Goal: Transaction & Acquisition: Purchase product/service

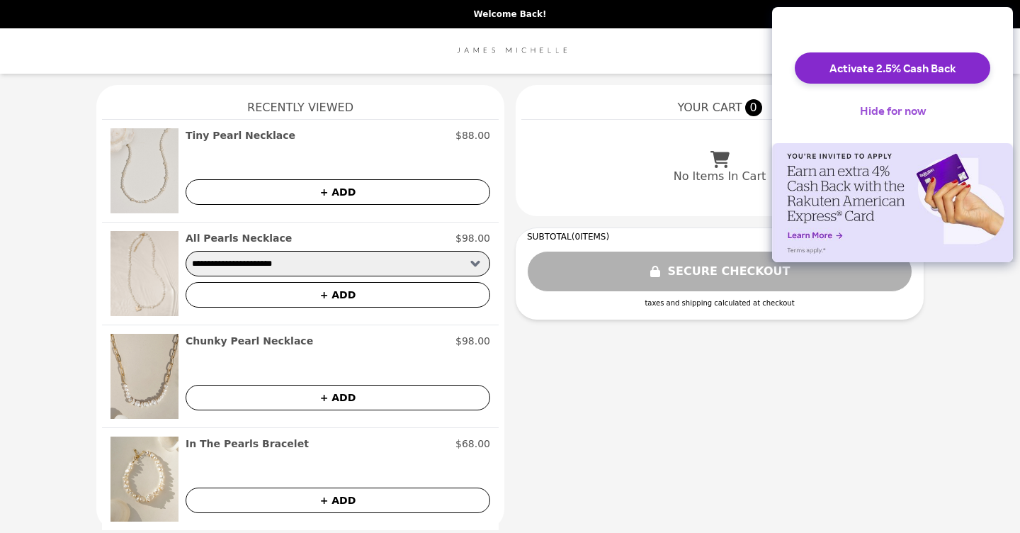
click at [870, 120] on button "Hide for now" at bounding box center [892, 110] width 89 height 31
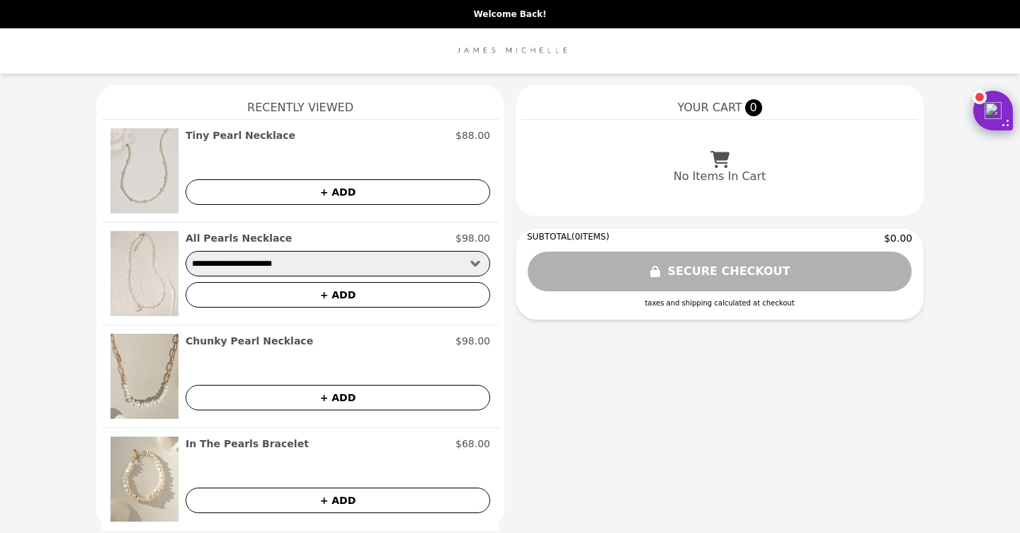
click at [284, 340] on h2 "Chunky Pearl Necklace" at bounding box center [249, 341] width 127 height 14
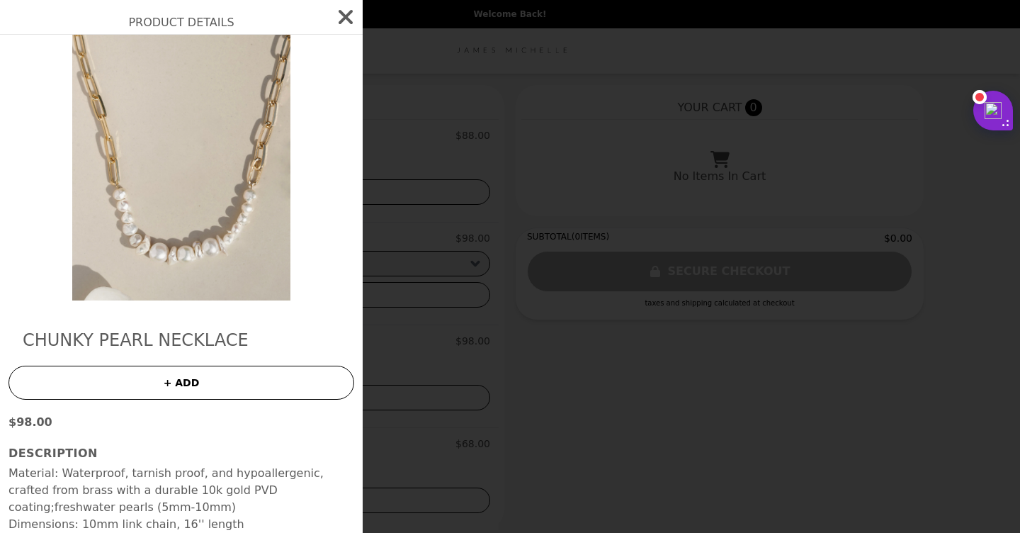
scroll to position [21, 0]
click at [348, 13] on icon "button" at bounding box center [346, 17] width 14 height 14
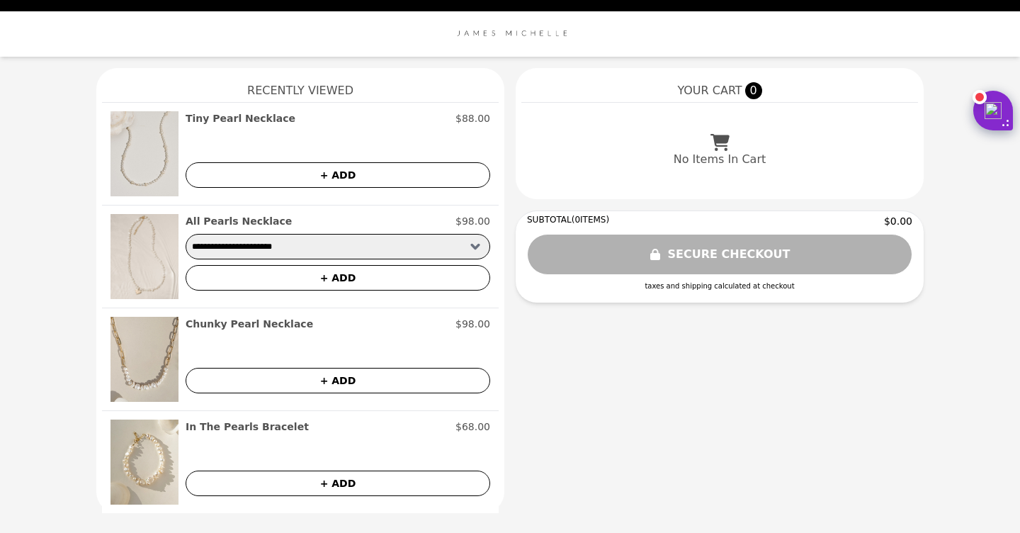
scroll to position [17, 0]
click at [227, 426] on h2 "In The Pearls Bracelet" at bounding box center [247, 426] width 123 height 14
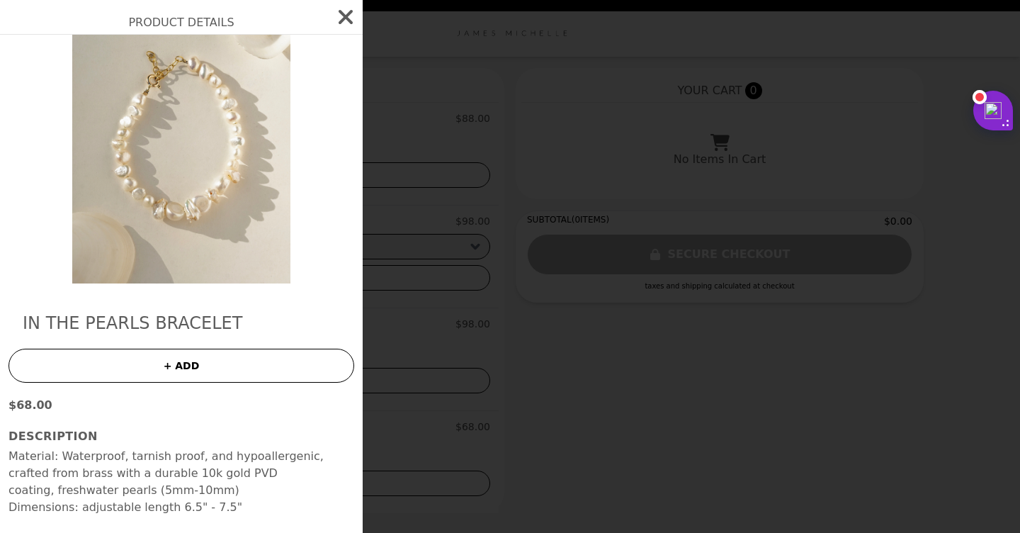
scroll to position [38, 0]
click at [188, 368] on button "+ ADD" at bounding box center [181, 365] width 346 height 34
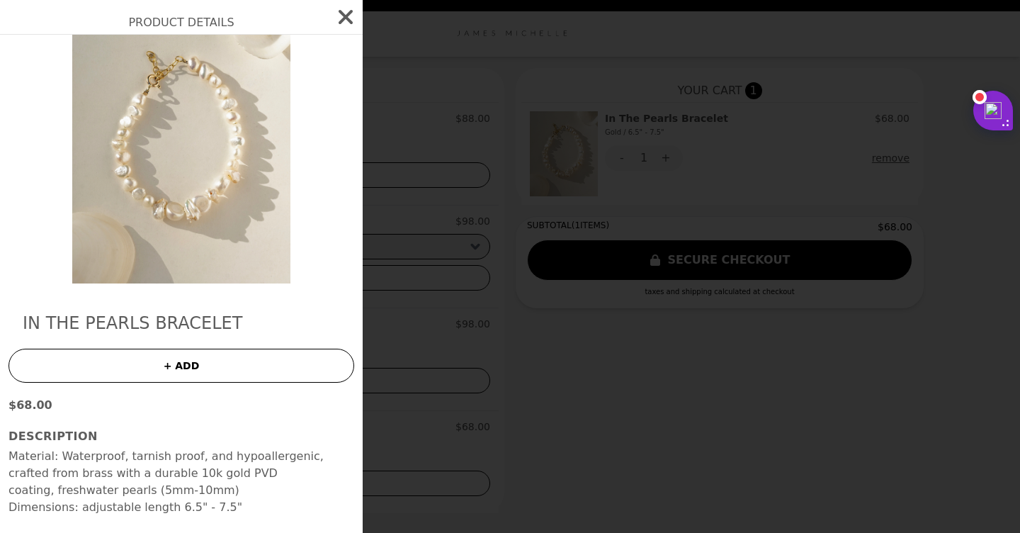
click at [346, 20] on icon "button" at bounding box center [345, 17] width 23 height 23
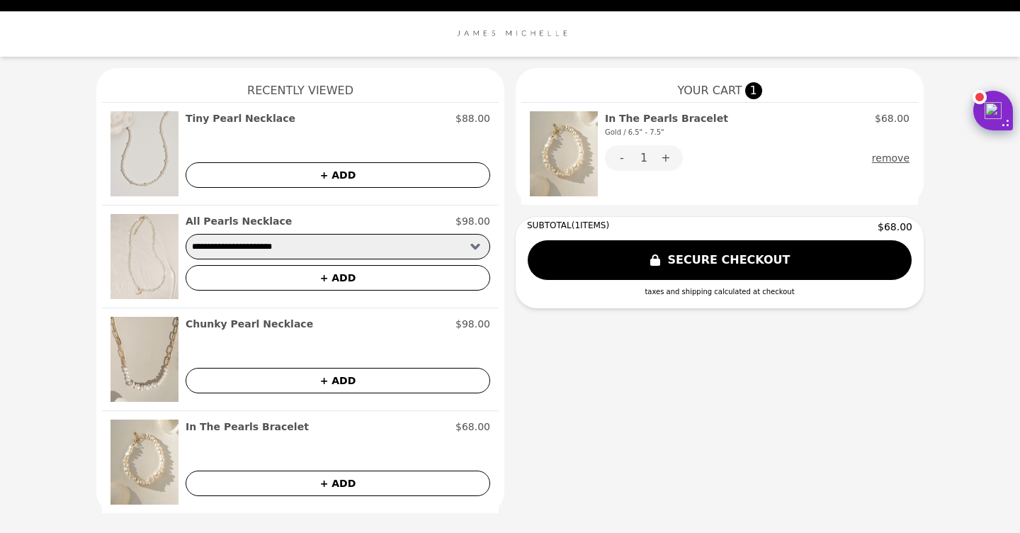
click at [245, 118] on h2 "Tiny Pearl Necklace" at bounding box center [241, 118] width 110 height 14
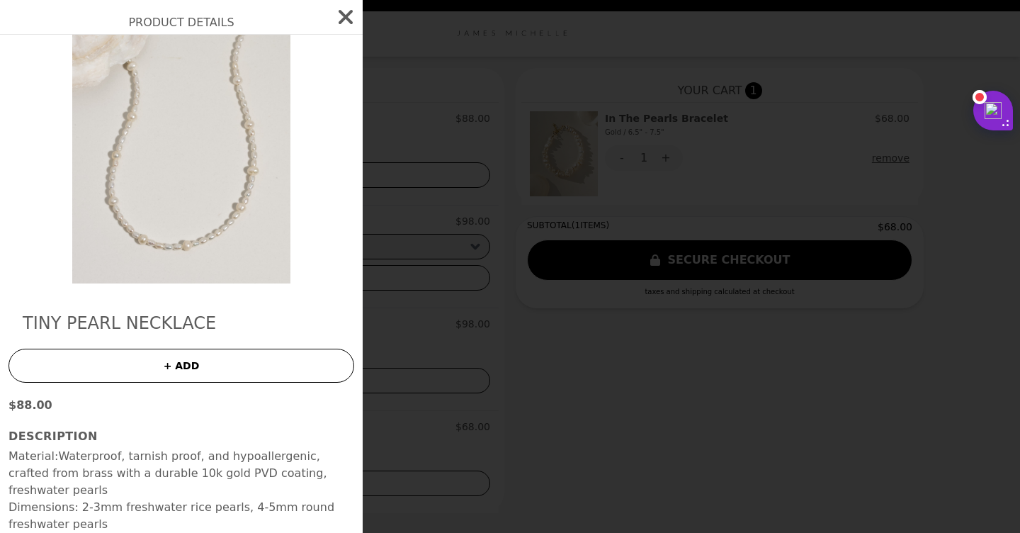
click at [341, 18] on icon "button" at bounding box center [345, 17] width 23 height 23
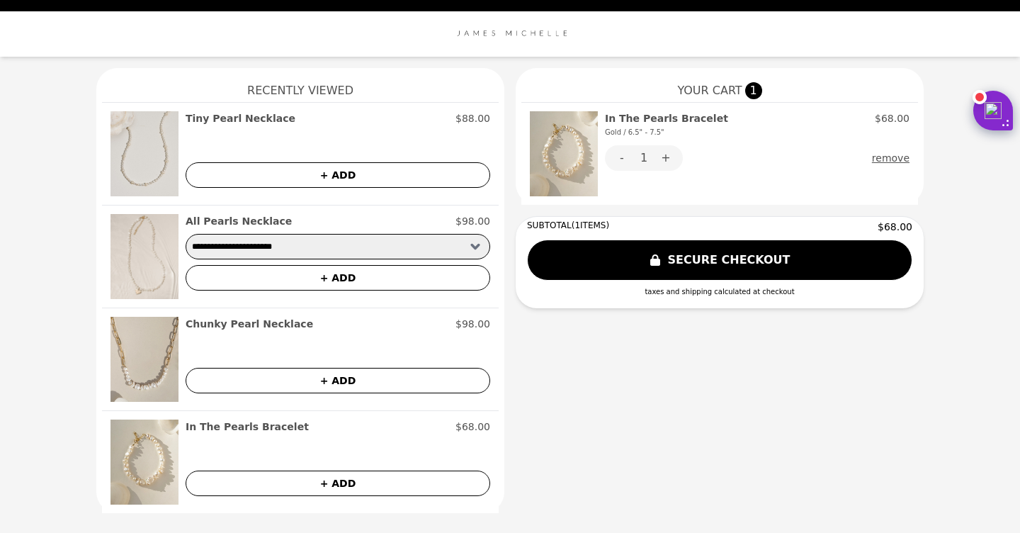
click at [239, 224] on h2 "All Pearls Necklace" at bounding box center [239, 221] width 106 height 14
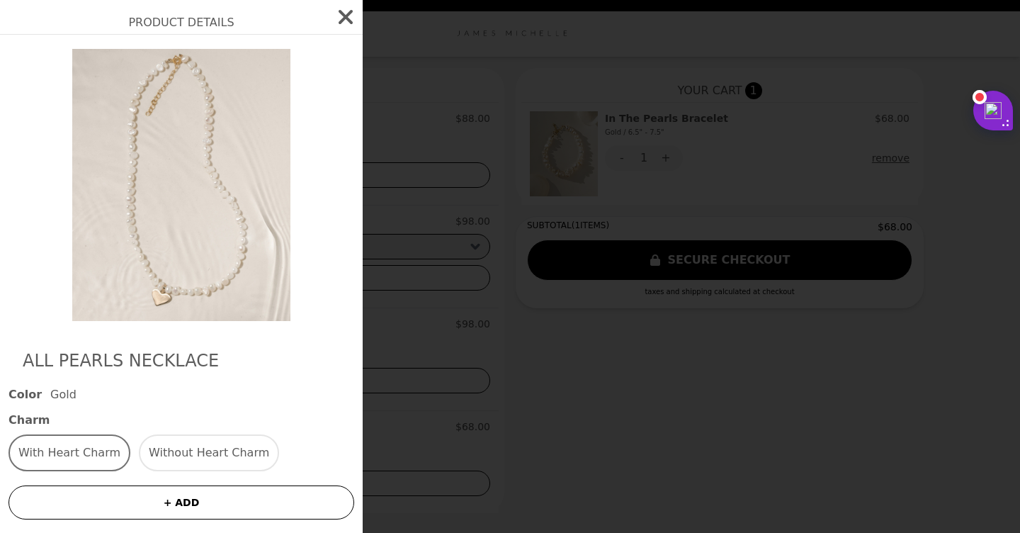
scroll to position [0, 0]
click at [348, 16] on icon "button" at bounding box center [346, 17] width 14 height 14
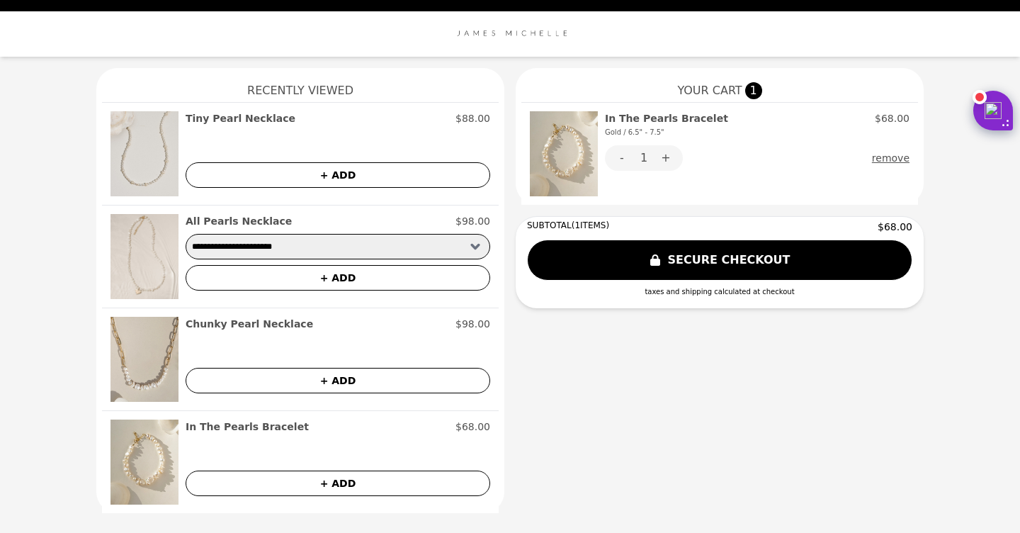
click at [137, 365] on img at bounding box center [144, 359] width 68 height 85
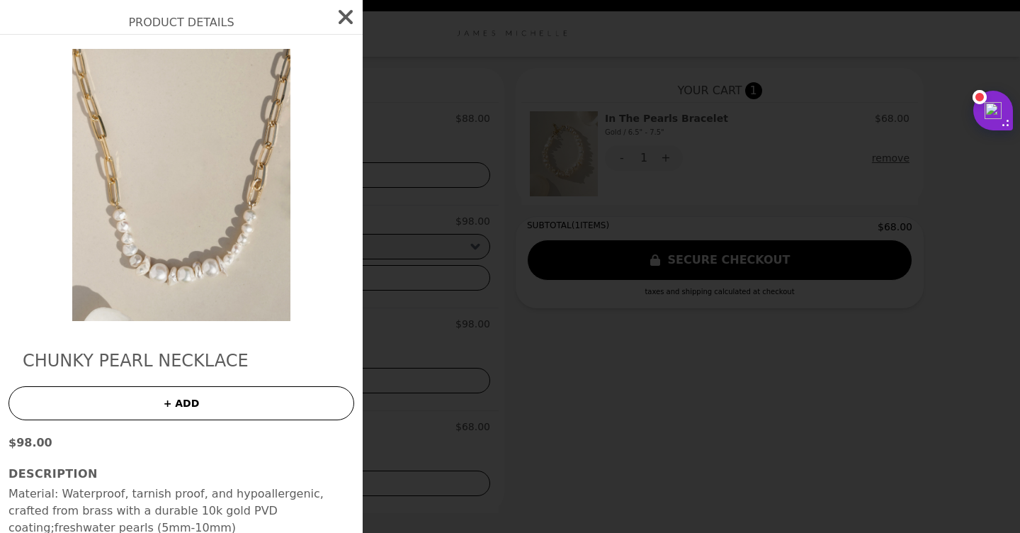
click at [201, 272] on img at bounding box center [181, 185] width 259 height 272
click at [148, 365] on h2 "Chunky Pearl Necklace" at bounding box center [181, 360] width 317 height 23
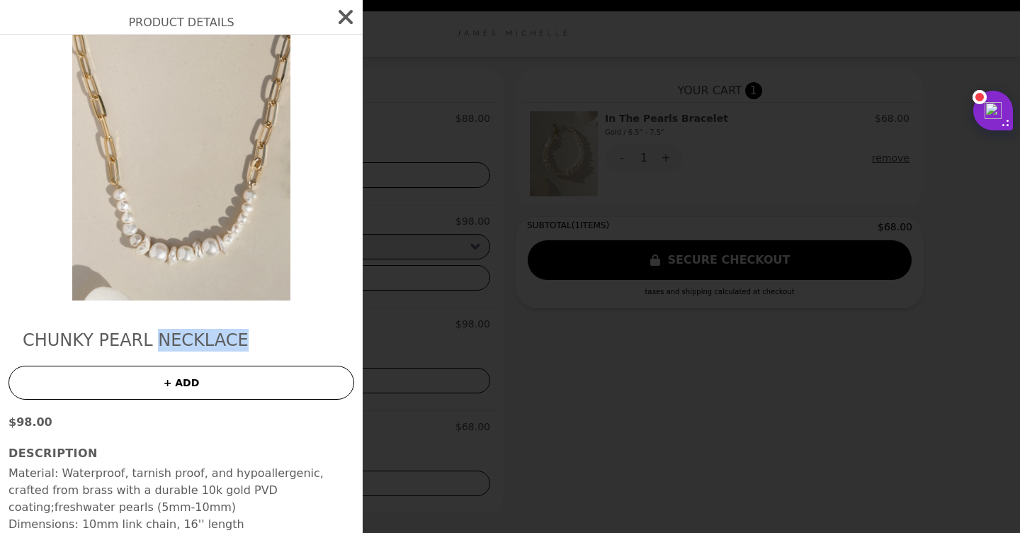
scroll to position [21, 0]
click at [113, 503] on p "Material: Waterproof, tarnish proof, and hypoallergenic, crafted from brass wit…" at bounding box center [181, 499] width 346 height 68
click at [168, 256] on img at bounding box center [181, 164] width 259 height 272
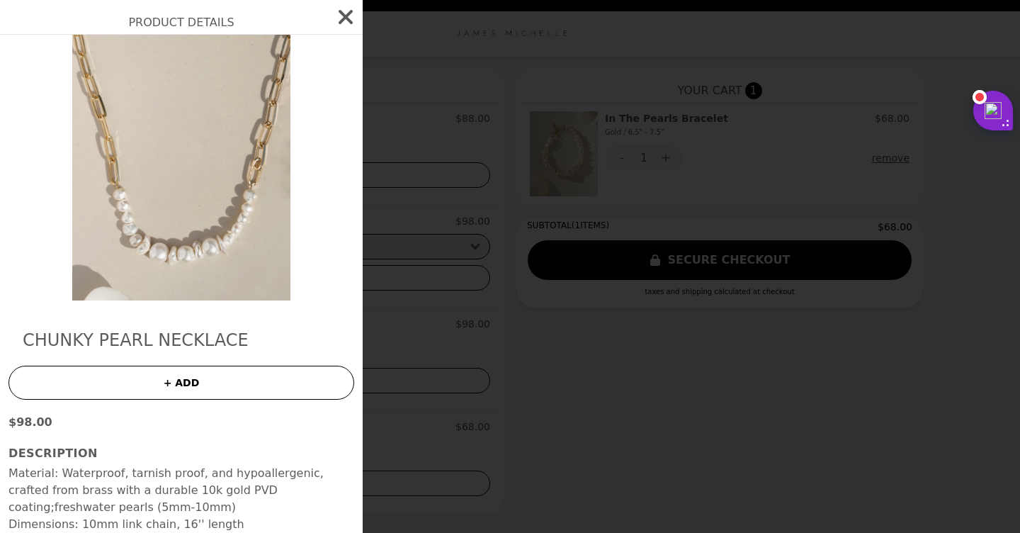
click at [168, 256] on img at bounding box center [181, 164] width 259 height 272
click at [200, 28] on h2 "Product Details" at bounding box center [181, 17] width 363 height 34
click at [344, 17] on icon "button" at bounding box center [346, 17] width 14 height 14
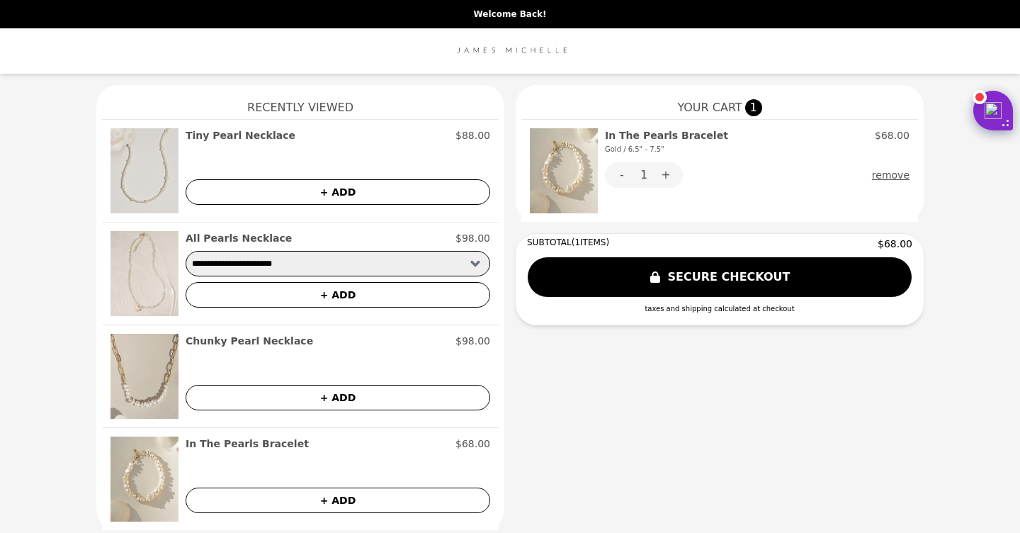
scroll to position [0, 0]
click at [511, 52] on img at bounding box center [509, 51] width 119 height 28
